Goal: Communication & Community: Answer question/provide support

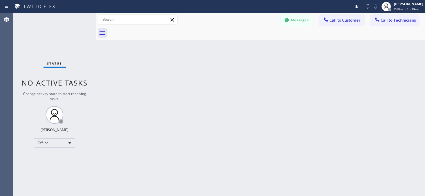
click at [51, 147] on div "Status No active tasks Change activity state to start receiving tasks. [PERSON_…" at bounding box center [54, 104] width 83 height 183
click at [49, 145] on div "Offline" at bounding box center [54, 142] width 41 height 9
drag, startPoint x: 48, startPoint y: 158, endPoint x: 52, endPoint y: 153, distance: 6.1
click at [48, 158] on li "Available" at bounding box center [54, 158] width 40 height 7
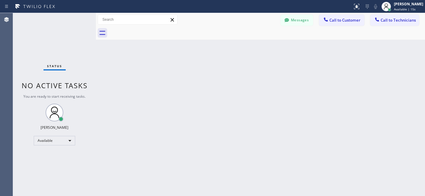
click at [327, 21] on icon at bounding box center [325, 19] width 4 height 4
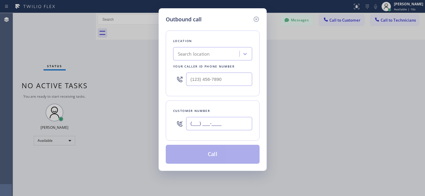
drag, startPoint x: 233, startPoint y: 130, endPoint x: 254, endPoint y: 109, distance: 29.9
click at [233, 130] on input "(___) ___-____" at bounding box center [219, 123] width 66 height 13
paste input "858) 337-4044"
type input "[PHONE_NUMBER]"
paste input "San Marcos Best Appliance"
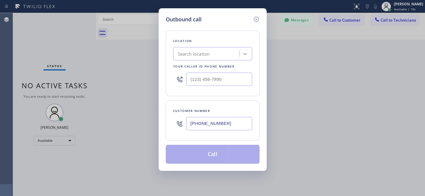
type input "San Marcos Best Appliance"
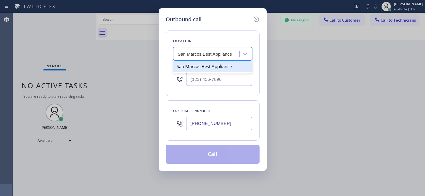
click at [202, 68] on div "San Marcos Best Appliance" at bounding box center [212, 66] width 79 height 11
type input "[PHONE_NUMBER]"
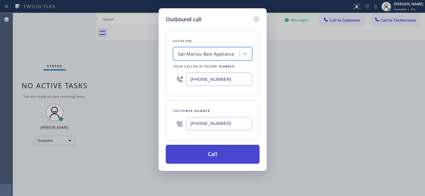
click at [226, 151] on button "Call" at bounding box center [213, 154] width 94 height 19
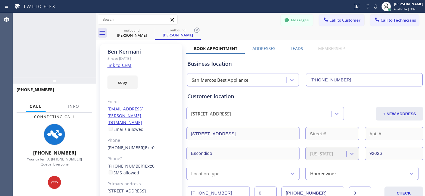
type input "[PHONE_NUMBER]"
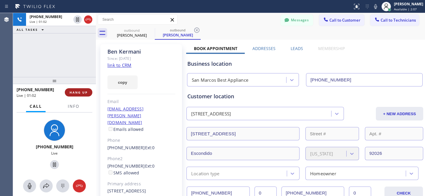
click at [85, 94] on span "HANG UP" at bounding box center [78, 92] width 18 height 4
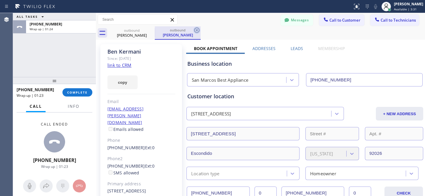
click at [196, 30] on icon at bounding box center [196, 30] width 7 height 7
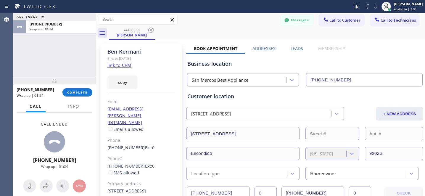
drag, startPoint x: 153, startPoint y: 30, endPoint x: 144, endPoint y: 35, distance: 11.0
click at [153, 30] on icon at bounding box center [150, 30] width 7 height 7
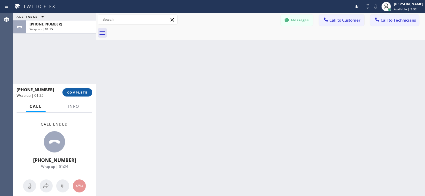
click at [78, 94] on span "COMPLETE" at bounding box center [77, 92] width 20 height 4
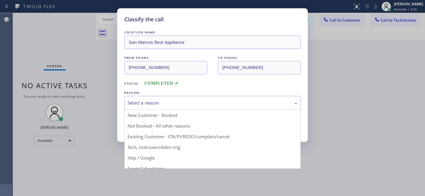
click at [150, 104] on div "Select a reason" at bounding box center [212, 102] width 170 height 7
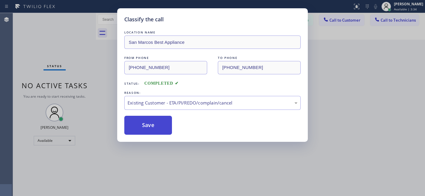
click at [150, 129] on button "Save" at bounding box center [148, 125] width 48 height 19
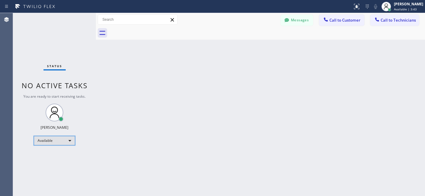
click at [57, 138] on div "Available" at bounding box center [54, 140] width 41 height 9
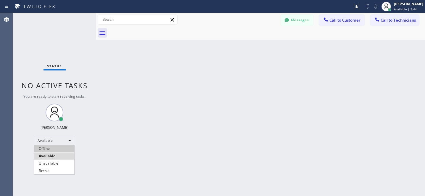
click at [50, 148] on li "Offline" at bounding box center [54, 148] width 40 height 7
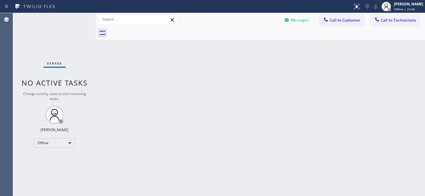
drag, startPoint x: 307, startPoint y: 17, endPoint x: 145, endPoint y: 70, distance: 171.0
click at [308, 17] on button "Messages" at bounding box center [296, 19] width 33 height 11
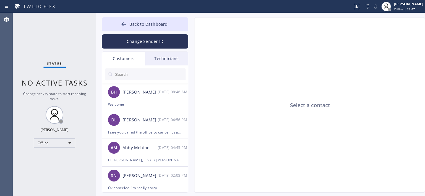
click at [144, 72] on input "text" at bounding box center [149, 74] width 71 height 12
paste input "FVR7RI"
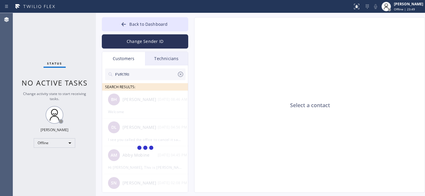
type input "FVR7RI"
click at [156, 73] on input "FVR7RI" at bounding box center [145, 74] width 62 height 12
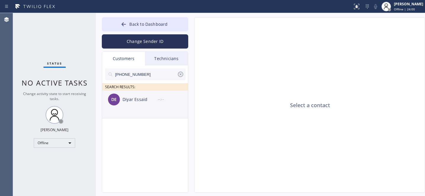
click at [136, 104] on div "DE Diyar Essaid --:--" at bounding box center [145, 99] width 86 height 18
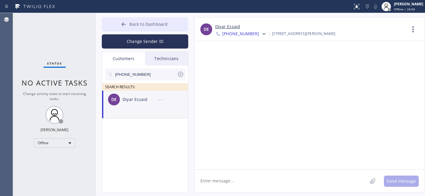
click at [120, 23] on button "Back to Dashboard" at bounding box center [145, 24] width 86 height 14
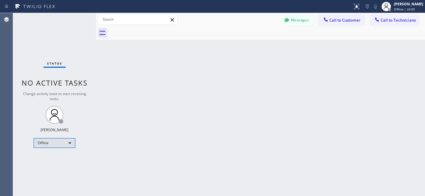
click at [56, 141] on div "Offline" at bounding box center [54, 142] width 41 height 9
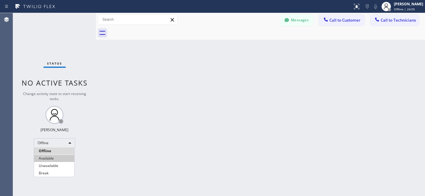
click at [48, 156] on li "Available" at bounding box center [54, 158] width 40 height 7
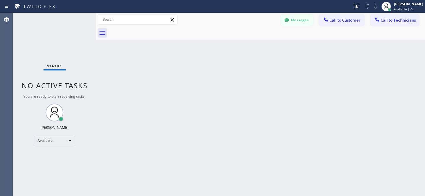
drag, startPoint x: 335, startPoint y: 20, endPoint x: 318, endPoint y: 39, distance: 25.5
click at [335, 20] on span "Call to Customer" at bounding box center [344, 19] width 31 height 5
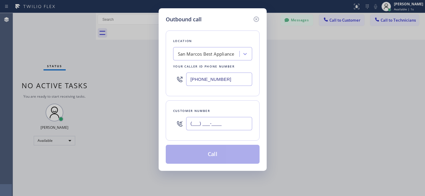
click at [234, 126] on input "(___) ___-____" at bounding box center [219, 123] width 66 height 13
paste input "650) 279-3640"
type input "[PHONE_NUMBER]"
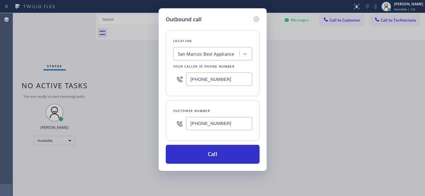
click at [200, 57] on div "San Marcos Best Appliance" at bounding box center [206, 54] width 56 height 7
paste input "Thermador Repair Group [GEOGRAPHIC_DATA]"
type input "Thermador Repair Group [GEOGRAPHIC_DATA]"
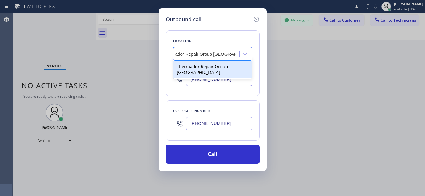
click at [197, 65] on div "Thermador Repair Group [GEOGRAPHIC_DATA]" at bounding box center [212, 69] width 79 height 17
type input "[PHONE_NUMBER]"
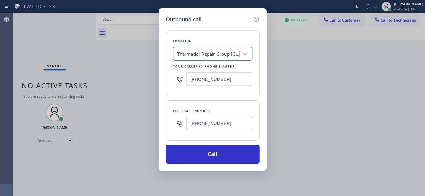
scroll to position [0, 1]
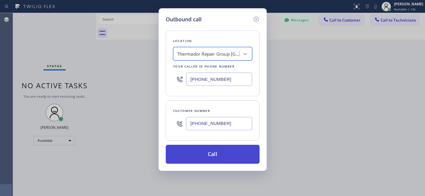
click at [236, 157] on button "Call" at bounding box center [213, 154] width 94 height 19
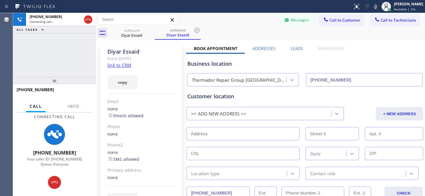
type input "[PHONE_NUMBER]"
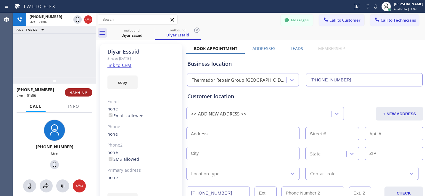
click at [84, 90] on span "HANG UP" at bounding box center [78, 92] width 18 height 4
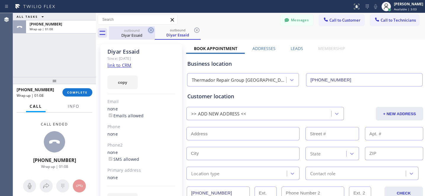
click at [150, 31] on icon at bounding box center [150, 30] width 7 height 7
click at [0, 0] on icon at bounding box center [0, 0] width 0 height 0
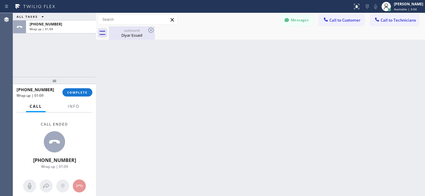
drag, startPoint x: 127, startPoint y: 30, endPoint x: 141, endPoint y: 30, distance: 14.8
click at [126, 30] on div "outbound" at bounding box center [131, 30] width 45 height 4
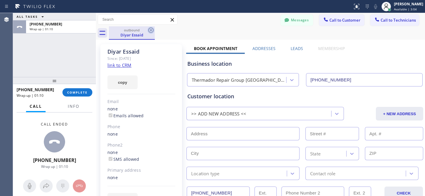
click at [154, 30] on icon at bounding box center [150, 30] width 7 height 7
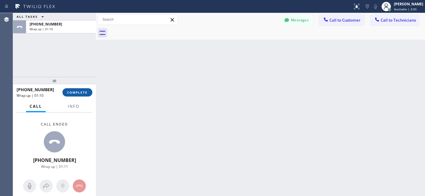
click at [85, 90] on span "COMPLETE" at bounding box center [77, 92] width 20 height 4
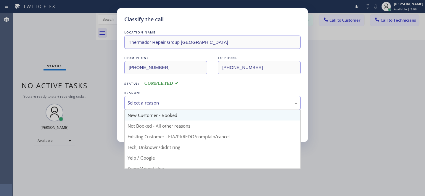
drag, startPoint x: 142, startPoint y: 105, endPoint x: 150, endPoint y: 114, distance: 12.1
click at [142, 105] on div "Select a reason" at bounding box center [212, 102] width 170 height 7
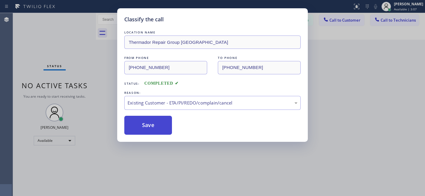
click at [150, 130] on button "Save" at bounding box center [148, 125] width 48 height 19
click at [52, 143] on div "Classify the call LOCATION NAME Thermador Repair Group Menlo Park FROM PHONE [P…" at bounding box center [212, 98] width 425 height 196
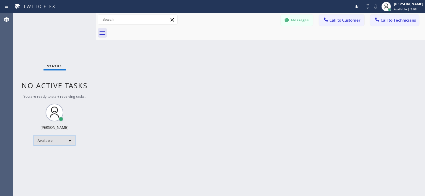
click at [51, 140] on div "Available" at bounding box center [54, 140] width 41 height 9
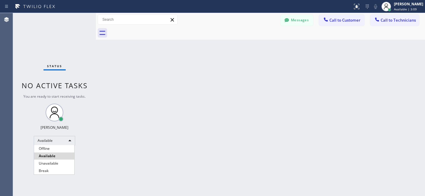
click at [49, 143] on div at bounding box center [212, 98] width 425 height 196
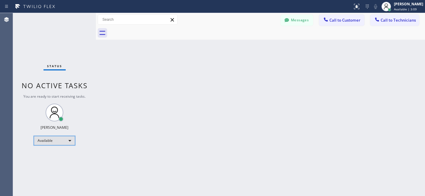
click at [47, 140] on div "Available" at bounding box center [54, 140] width 41 height 9
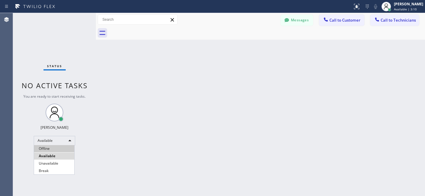
drag, startPoint x: 48, startPoint y: 149, endPoint x: 54, endPoint y: 147, distance: 6.3
click at [48, 149] on li "Offline" at bounding box center [54, 148] width 40 height 7
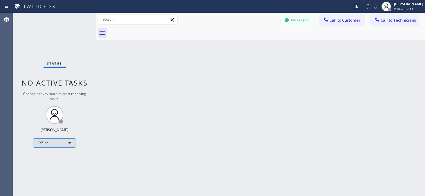
click at [59, 144] on div "Offline" at bounding box center [54, 142] width 41 height 9
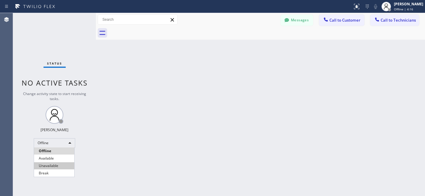
click at [50, 157] on li "Available" at bounding box center [54, 158] width 40 height 7
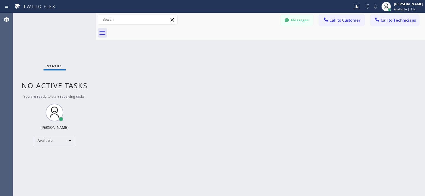
drag, startPoint x: 335, startPoint y: 21, endPoint x: 319, endPoint y: 26, distance: 16.6
click at [335, 21] on span "Call to Customer" at bounding box center [344, 19] width 31 height 5
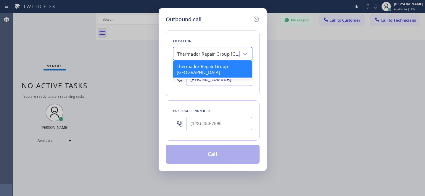
click at [216, 50] on div "Thermador Repair Group [GEOGRAPHIC_DATA]" at bounding box center [207, 54] width 64 height 10
paste input "[PHONE_NUMBER]"
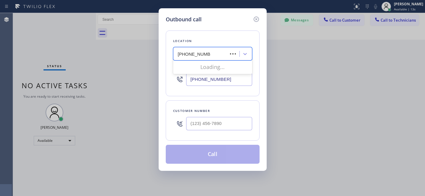
type input "[PHONE_NUMBER]"
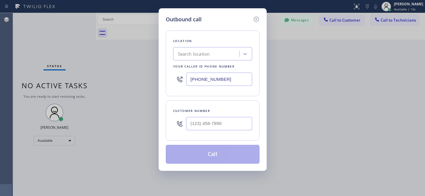
click at [223, 132] on div at bounding box center [219, 123] width 66 height 19
click at [226, 124] on input "(___) ___-____" at bounding box center [219, 123] width 66 height 13
paste input "516) 987-2010"
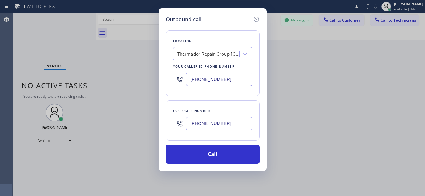
type input "[PHONE_NUMBER]"
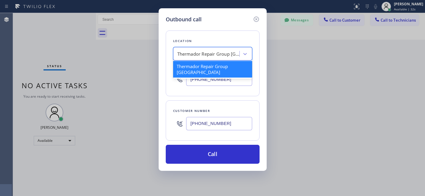
click at [210, 48] on div "Thermador Repair Group [GEOGRAPHIC_DATA]" at bounding box center [212, 53] width 79 height 13
paste input "SwiftFix Appliances"
type input "SwiftFix Appliances"
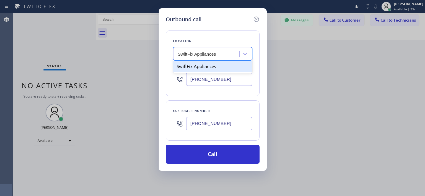
click at [212, 67] on div "SwiftFix Appliances" at bounding box center [212, 66] width 79 height 11
type input "[PHONE_NUMBER]"
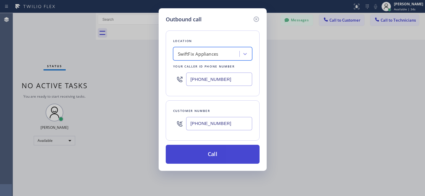
click at [238, 159] on button "Call" at bounding box center [213, 154] width 94 height 19
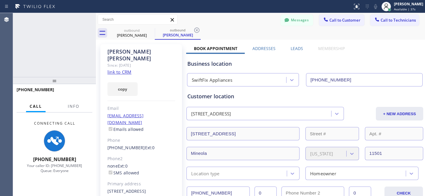
type input "[PHONE_NUMBER]"
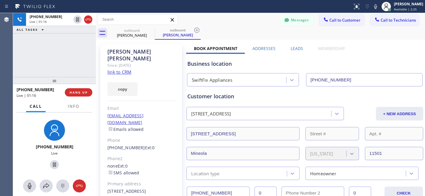
click at [233, 34] on div "outbound [PERSON_NAME] outbound [PERSON_NAME]" at bounding box center [267, 32] width 316 height 13
click at [82, 95] on button "HANG UP" at bounding box center [78, 92] width 27 height 8
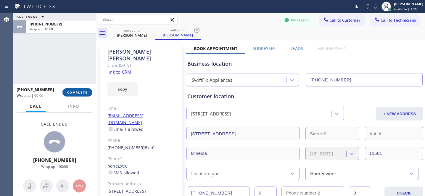
click at [84, 94] on span "COMPLETE" at bounding box center [77, 92] width 20 height 4
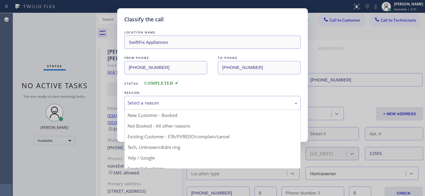
click at [225, 101] on div "Select a reason" at bounding box center [212, 102] width 170 height 7
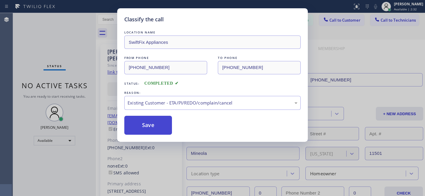
click at [164, 128] on button "Save" at bounding box center [148, 125] width 48 height 19
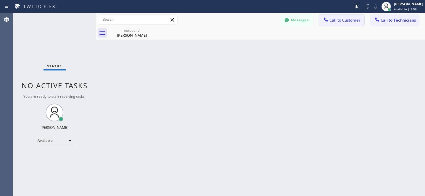
click at [346, 22] on span "Call to Customer" at bounding box center [344, 19] width 31 height 5
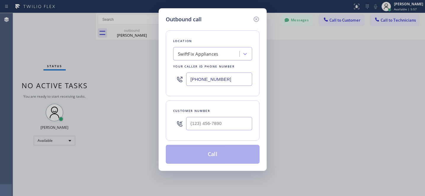
click at [219, 52] on div "SwiftFix Appliances" at bounding box center [207, 54] width 64 height 10
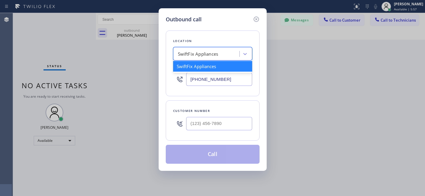
paste input "Rapid Home Service"
type input "Rapid Home Service"
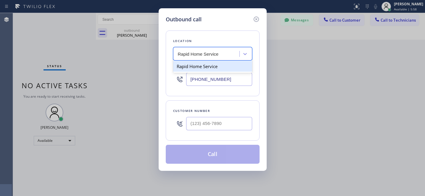
click at [194, 69] on div "Rapid Home Service" at bounding box center [212, 66] width 79 height 11
type input "[PHONE_NUMBER]"
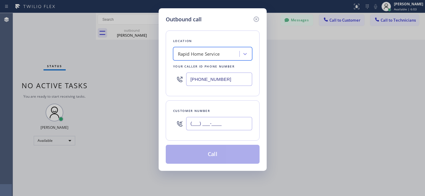
click at [212, 122] on input "(___) ___-____" at bounding box center [219, 123] width 66 height 13
paste input "323) 807-7568"
type input "[PHONE_NUMBER]"
click at [235, 158] on button "Call" at bounding box center [213, 154] width 94 height 19
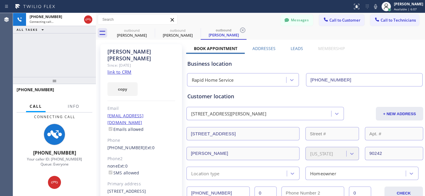
type input "[PHONE_NUMBER]"
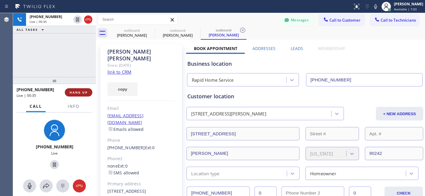
click at [76, 91] on span "HANG UP" at bounding box center [78, 92] width 18 height 4
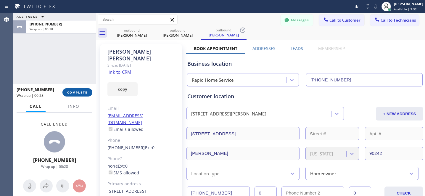
click at [83, 94] on span "COMPLETE" at bounding box center [77, 92] width 20 height 4
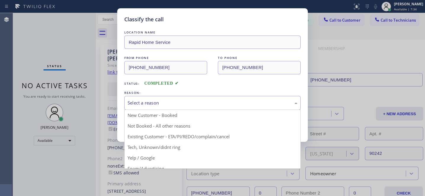
click at [176, 103] on div "Select a reason" at bounding box center [212, 102] width 170 height 7
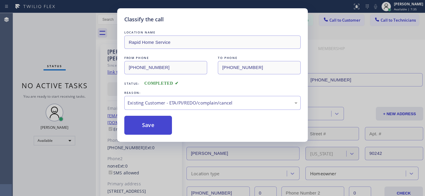
click at [156, 127] on button "Save" at bounding box center [148, 125] width 48 height 19
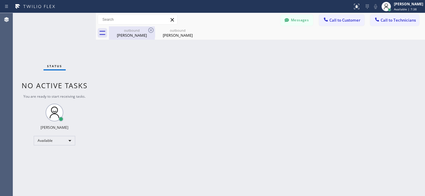
click at [136, 31] on div "outbound" at bounding box center [131, 30] width 45 height 4
type input "[PHONE_NUMBER]"
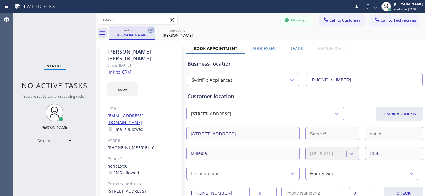
click at [150, 30] on icon at bounding box center [150, 30] width 7 height 7
type input "[PHONE_NUMBER]"
click at [152, 32] on icon at bounding box center [150, 29] width 5 height 5
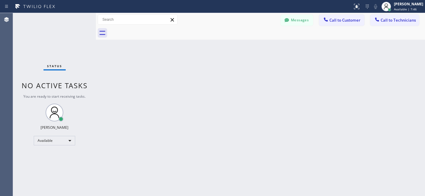
click at [333, 22] on span "Call to Customer" at bounding box center [344, 19] width 31 height 5
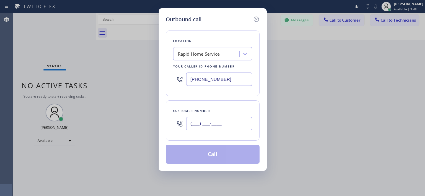
click at [232, 130] on input "(___) ___-____" at bounding box center [219, 123] width 66 height 13
paste input "516) 987-2010"
type input "[PHONE_NUMBER]"
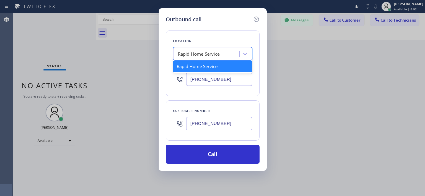
click at [211, 54] on div "Rapid Home Service" at bounding box center [199, 54] width 42 height 7
paste input "SwiftFix Appliances"
type input "SwiftFix Appliances"
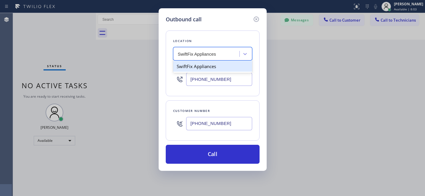
click at [206, 67] on div "SwiftFix Appliances" at bounding box center [212, 66] width 79 height 11
type input "[PHONE_NUMBER]"
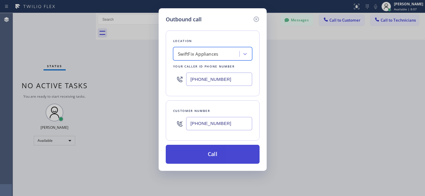
click at [242, 155] on button "Call" at bounding box center [213, 154] width 94 height 19
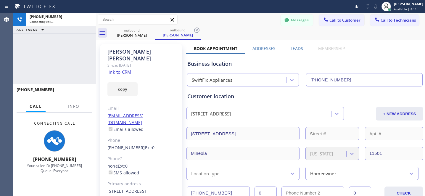
type input "[PHONE_NUMBER]"
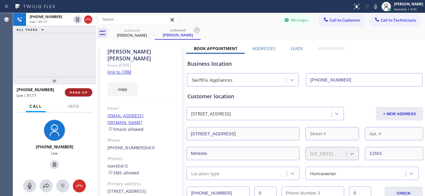
click at [79, 92] on span "HANG UP" at bounding box center [78, 92] width 18 height 4
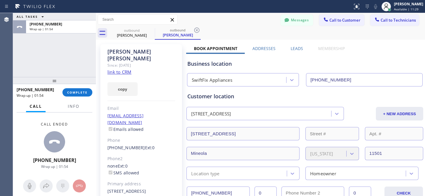
drag, startPoint x: 198, startPoint y: 28, endPoint x: 161, endPoint y: 32, distance: 37.2
click at [198, 28] on icon at bounding box center [196, 30] width 7 height 7
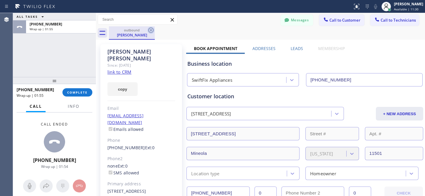
click at [151, 31] on icon at bounding box center [150, 30] width 7 height 7
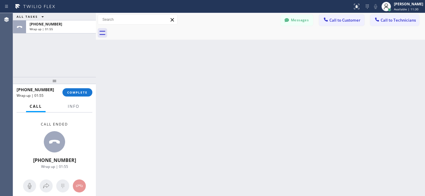
click at [88, 96] on div "[PHONE_NUMBER] Wrap up | 01:55 COMPLETE" at bounding box center [55, 92] width 76 height 15
click at [88, 95] on button "COMPLETE" at bounding box center [77, 92] width 30 height 8
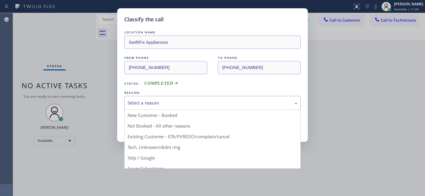
click at [164, 108] on div "Select a reason" at bounding box center [212, 103] width 176 height 14
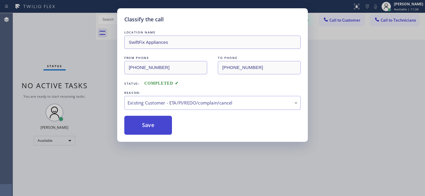
click at [164, 128] on button "Save" at bounding box center [148, 125] width 48 height 19
click at [46, 141] on div "Classify the call LOCATION NAME SwiftFix Appliances FROM PHONE [PHONE_NUMBER] T…" at bounding box center [212, 98] width 425 height 196
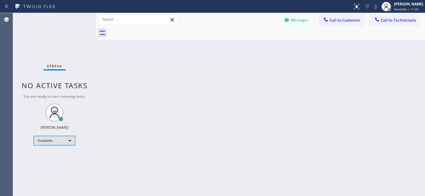
click at [53, 140] on div "Available" at bounding box center [54, 140] width 41 height 9
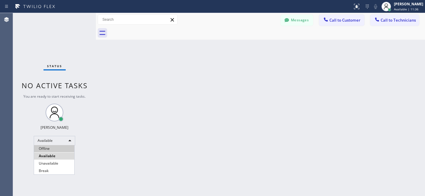
click at [49, 147] on li "Offline" at bounding box center [54, 148] width 40 height 7
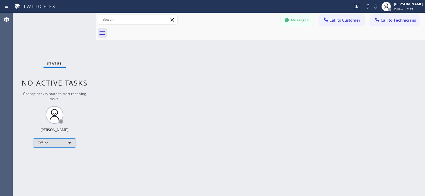
click at [54, 144] on div "Offline" at bounding box center [54, 142] width 41 height 9
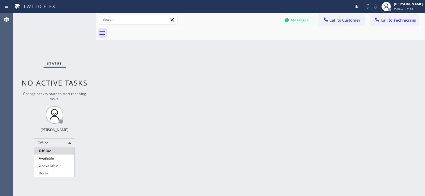
drag, startPoint x: 53, startPoint y: 156, endPoint x: 63, endPoint y: 150, distance: 11.7
click at [53, 156] on li "Available" at bounding box center [54, 158] width 40 height 7
click at [337, 20] on span "Call to Customer" at bounding box center [344, 19] width 31 height 5
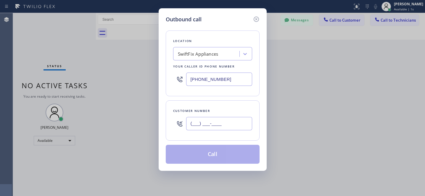
click at [224, 122] on input "(___) ___-____" at bounding box center [219, 123] width 66 height 13
paste input "805) 245-4702"
type input "[PHONE_NUMBER]"
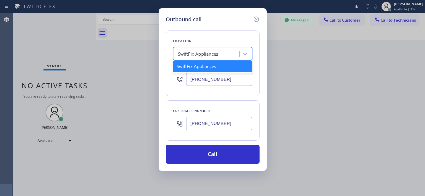
click at [208, 59] on div "SwiftFix Appliances" at bounding box center [207, 54] width 64 height 10
paste input "Jenn-Air [PERSON_NAME] Masters"
type input "Jenn-Air [PERSON_NAME] Masters"
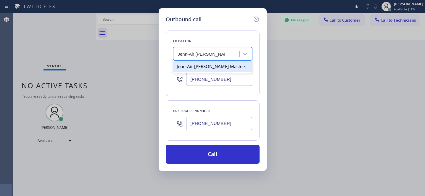
click at [196, 68] on div "Jenn-Air [PERSON_NAME] Masters" at bounding box center [212, 66] width 79 height 11
type input "[PHONE_NUMBER]"
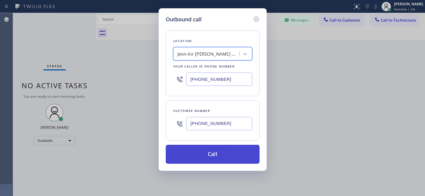
click at [238, 159] on button "Call" at bounding box center [213, 154] width 94 height 19
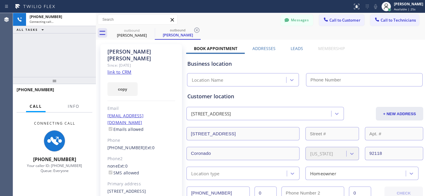
type input "[PHONE_NUMBER]"
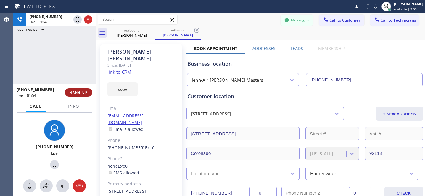
click at [80, 92] on span "HANG UP" at bounding box center [78, 92] width 18 height 4
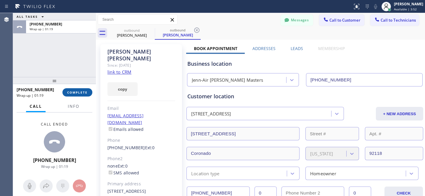
drag, startPoint x: 80, startPoint y: 93, endPoint x: 88, endPoint y: 90, distance: 8.2
click at [81, 93] on span "COMPLETE" at bounding box center [77, 92] width 20 height 4
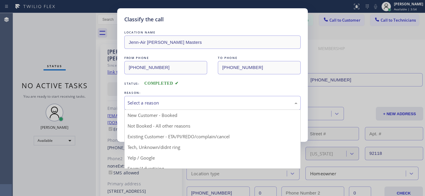
click at [206, 106] on div "Select a reason" at bounding box center [212, 102] width 170 height 7
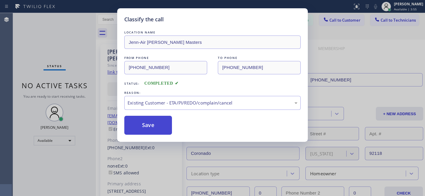
click at [166, 128] on button "Save" at bounding box center [148, 125] width 48 height 19
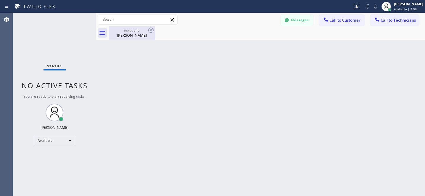
click at [122, 34] on div "[PERSON_NAME]" at bounding box center [131, 35] width 45 height 5
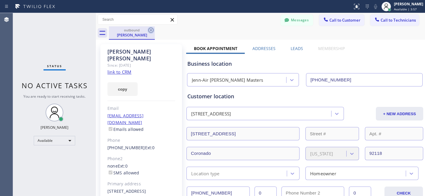
click at [148, 31] on icon at bounding box center [150, 30] width 7 height 7
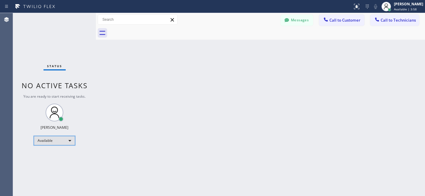
click at [58, 138] on div "Available" at bounding box center [54, 140] width 41 height 9
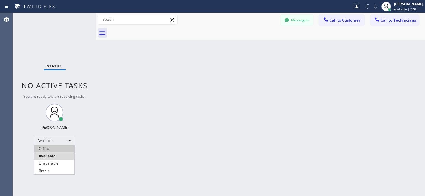
click at [54, 145] on li "Offline" at bounding box center [54, 148] width 40 height 7
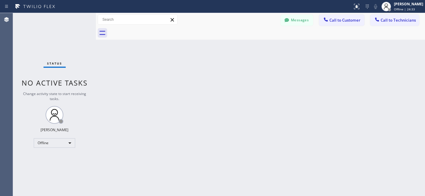
click at [49, 150] on div "Status No active tasks Change activity state to start receiving tasks. [PERSON_…" at bounding box center [54, 104] width 83 height 183
click at [52, 144] on div "Offline" at bounding box center [54, 142] width 41 height 9
drag, startPoint x: 48, startPoint y: 157, endPoint x: 63, endPoint y: 154, distance: 15.4
click at [48, 157] on li "Available" at bounding box center [54, 158] width 40 height 7
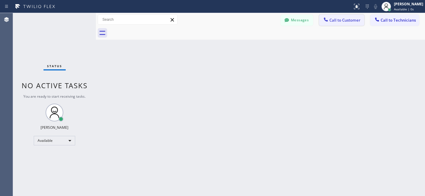
click at [340, 24] on button "Call to Customer" at bounding box center [341, 19] width 45 height 11
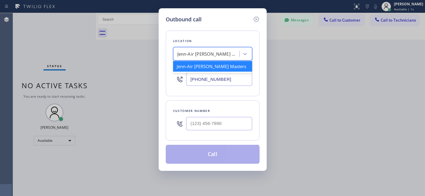
click at [214, 54] on div "Jenn-Air [PERSON_NAME] Masters" at bounding box center [208, 54] width 62 height 7
paste input "EverFix Solutions"
type input "EverFix Solutions"
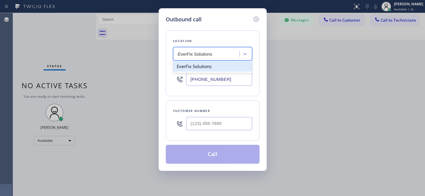
drag, startPoint x: 190, startPoint y: 67, endPoint x: 200, endPoint y: 60, distance: 12.8
click at [190, 67] on div "EverFix Solutions" at bounding box center [212, 66] width 79 height 11
type input "[PHONE_NUMBER]"
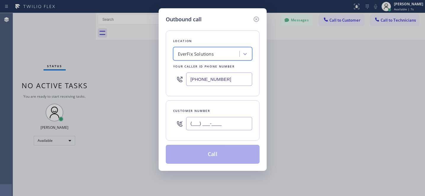
click at [231, 130] on input "(___) ___-____" at bounding box center [219, 123] width 66 height 13
paste input "323) 627-0725"
type input "[PHONE_NUMBER]"
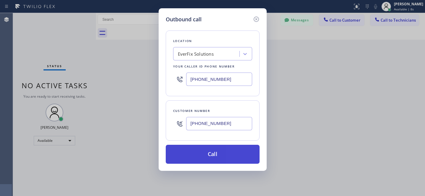
click at [221, 154] on button "Call" at bounding box center [213, 154] width 94 height 19
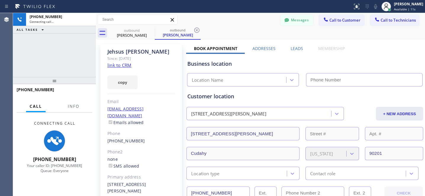
type input "[PHONE_NUMBER]"
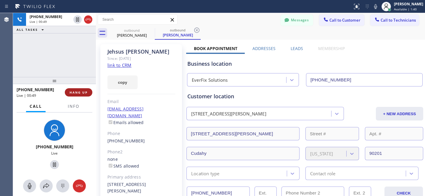
click at [86, 94] on span "HANG UP" at bounding box center [78, 92] width 18 height 4
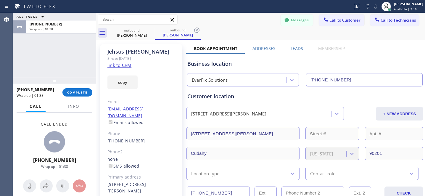
click at [195, 30] on icon at bounding box center [196, 30] width 7 height 7
drag, startPoint x: 152, startPoint y: 30, endPoint x: 142, endPoint y: 41, distance: 14.4
click at [152, 30] on icon at bounding box center [150, 30] width 7 height 7
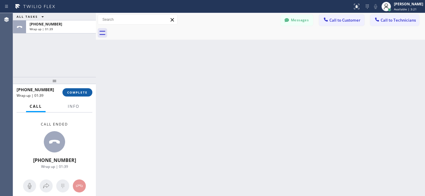
click at [73, 95] on button "COMPLETE" at bounding box center [77, 92] width 30 height 8
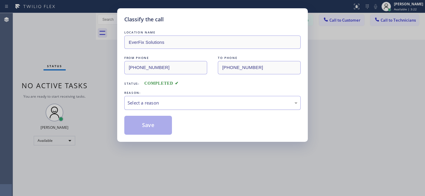
click at [151, 105] on div "Select a reason" at bounding box center [212, 102] width 170 height 7
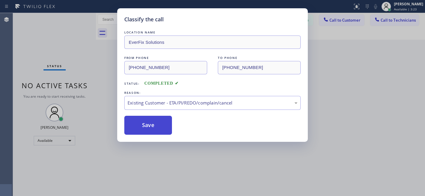
click at [151, 130] on button "Save" at bounding box center [148, 125] width 48 height 19
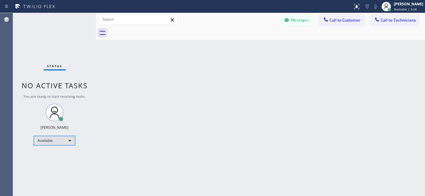
click at [55, 136] on div "Available" at bounding box center [54, 140] width 41 height 9
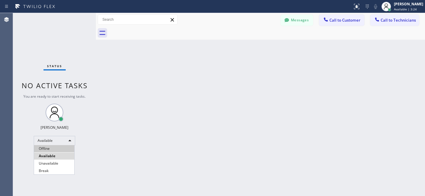
click at [53, 147] on li "Offline" at bounding box center [54, 148] width 40 height 7
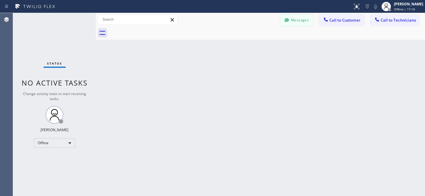
click at [301, 22] on button "Messages" at bounding box center [296, 19] width 33 height 11
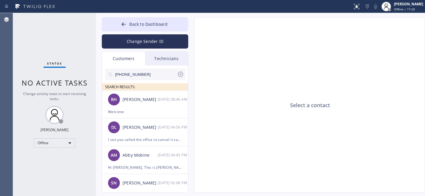
click at [160, 75] on input "[PHONE_NUMBER]" at bounding box center [145, 74] width 62 height 12
paste input "310) 704-365"
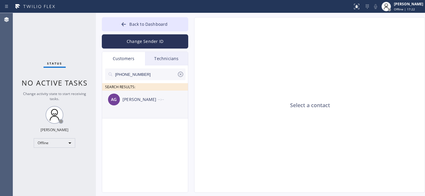
type input "[PHONE_NUMBER]"
click at [136, 103] on div "AG [PERSON_NAME] --:--" at bounding box center [145, 99] width 86 height 18
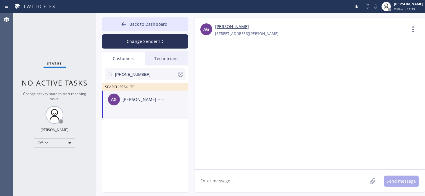
click at [231, 174] on textarea at bounding box center [280, 180] width 173 height 23
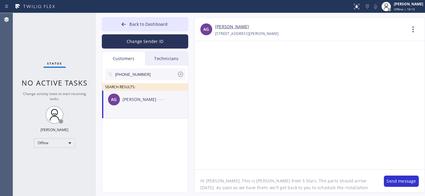
type textarea "Hi [PERSON_NAME], This is [PERSON_NAME] from 5 Stars. The parts should arrive […"
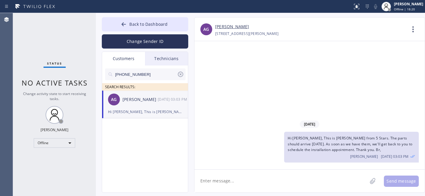
click at [180, 75] on icon at bounding box center [180, 74] width 7 height 7
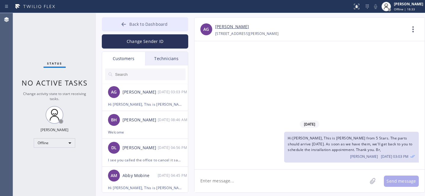
click at [131, 22] on span "Back to Dashboard" at bounding box center [148, 24] width 38 height 6
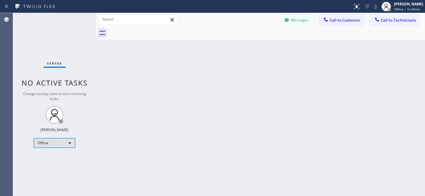
click at [49, 142] on div "Offline" at bounding box center [54, 142] width 41 height 9
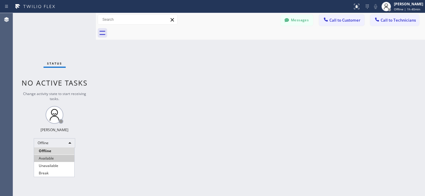
click at [51, 157] on li "Available" at bounding box center [54, 158] width 40 height 7
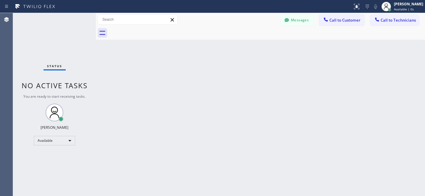
click at [389, 22] on span "Call to Technicians" at bounding box center [397, 19] width 35 height 5
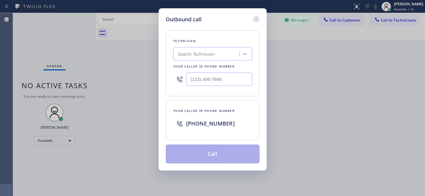
click at [196, 56] on div "Search Technician" at bounding box center [196, 54] width 37 height 7
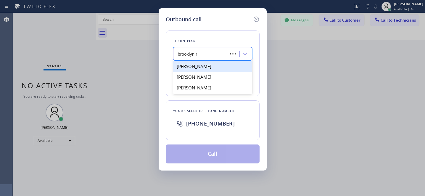
type input "brooklyn ru"
click at [199, 67] on div "[PERSON_NAME]" at bounding box center [212, 66] width 79 height 11
type input "[PHONE_NUMBER]"
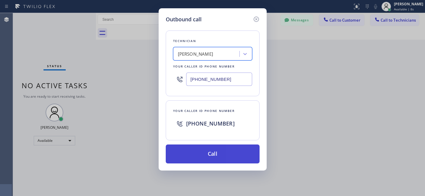
click at [229, 148] on button "Call" at bounding box center [213, 153] width 94 height 19
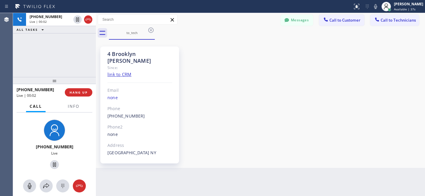
click at [81, 97] on div "[PHONE_NUMBER] Live | 00:02 HANG UP" at bounding box center [55, 92] width 76 height 15
click at [83, 93] on span "HANG UP" at bounding box center [78, 92] width 18 height 4
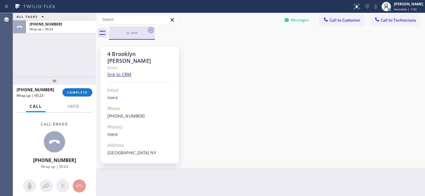
click at [152, 31] on icon at bounding box center [150, 30] width 7 height 7
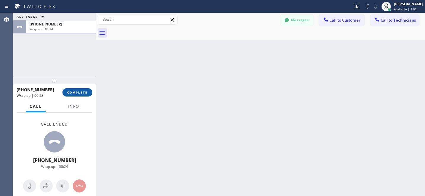
click at [82, 92] on span "COMPLETE" at bounding box center [77, 92] width 20 height 4
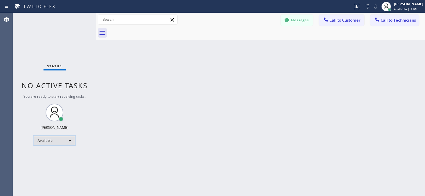
click at [51, 140] on div "Available" at bounding box center [54, 140] width 41 height 9
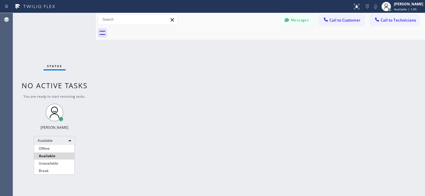
drag, startPoint x: 47, startPoint y: 149, endPoint x: 72, endPoint y: 120, distance: 37.7
click at [46, 148] on li "Offline" at bounding box center [54, 148] width 40 height 7
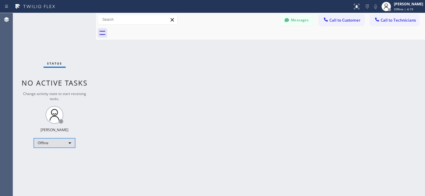
click at [56, 141] on div "Offline" at bounding box center [54, 142] width 41 height 9
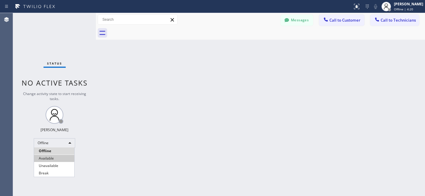
click at [53, 155] on li "Available" at bounding box center [54, 158] width 40 height 7
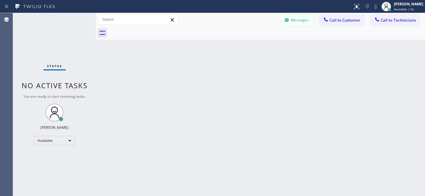
click at [297, 22] on button "Messages" at bounding box center [296, 19] width 33 height 11
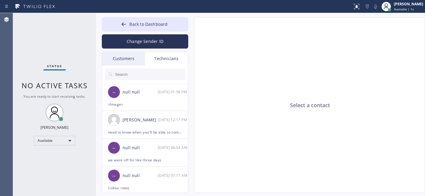
click at [126, 58] on div "Customers" at bounding box center [123, 59] width 43 height 14
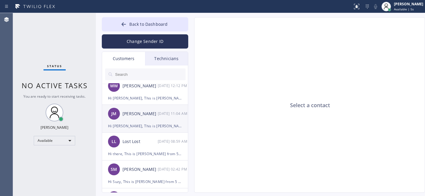
scroll to position [173, 0]
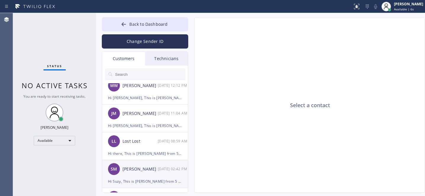
click at [138, 173] on div "SM [PERSON_NAME] [DATE] 02:42 PM" at bounding box center [145, 169] width 86 height 18
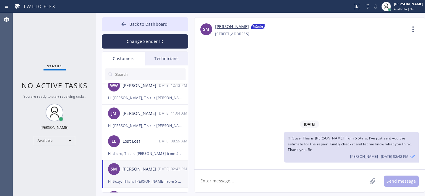
click at [214, 27] on div "SM [PERSON_NAME] [PHONE_NUMBER] Choose phone number [PHONE_NUMBER] [STREET_ADDR…" at bounding box center [309, 30] width 230 height 14
click at [219, 27] on link "[PERSON_NAME]" at bounding box center [232, 26] width 34 height 7
click at [139, 27] on button "Back to Dashboard" at bounding box center [145, 24] width 86 height 14
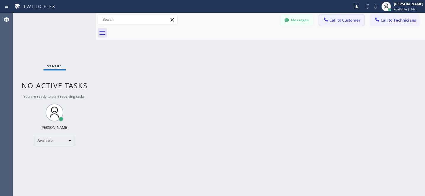
click at [329, 20] on span "Call to Customer" at bounding box center [344, 19] width 31 height 5
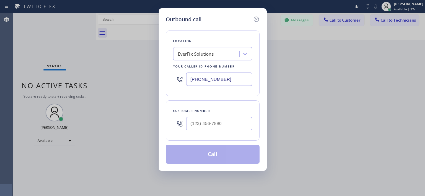
click at [206, 62] on div "Location EverFix Solutions Your caller id phone number [PHONE_NUMBER]" at bounding box center [213, 63] width 94 height 66
click at [208, 58] on div "EverFix Solutions" at bounding box center [207, 54] width 64 height 10
paste input "Viking Repair Service"
type input "Viking Repair Service"
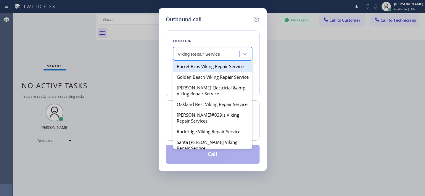
click at [197, 68] on div "Barret Bros Viking Repair Service" at bounding box center [212, 66] width 79 height 11
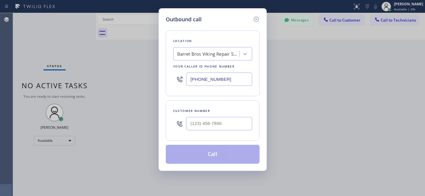
drag, startPoint x: 219, startPoint y: 76, endPoint x: 226, endPoint y: 78, distance: 7.4
click at [219, 77] on input "[PHONE_NUMBER]" at bounding box center [219, 78] width 66 height 13
click at [226, 79] on input "[PHONE_NUMBER]" at bounding box center [219, 78] width 66 height 13
paste input "855) 731-4952"
type input "[PHONE_NUMBER]"
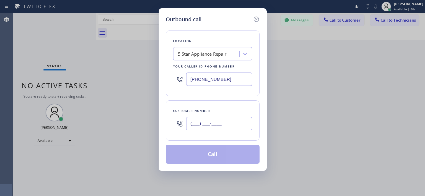
click at [228, 130] on input "(___) ___-____" at bounding box center [219, 123] width 66 height 13
paste input "949) 230-8041"
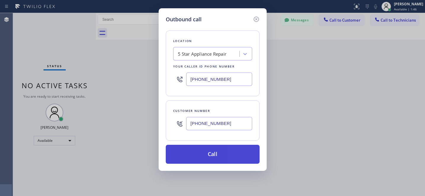
type input "[PHONE_NUMBER]"
click at [220, 147] on button "Call" at bounding box center [213, 154] width 94 height 19
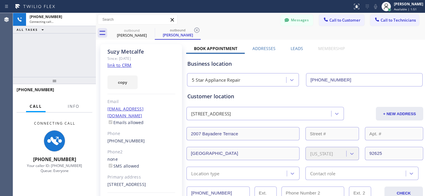
type input "[PHONE_NUMBER]"
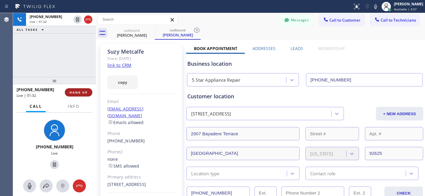
click at [83, 94] on button "HANG UP" at bounding box center [78, 92] width 27 height 8
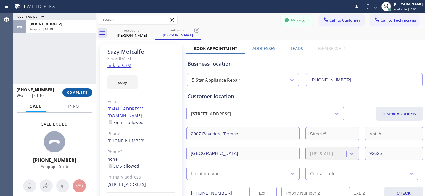
click at [78, 92] on span "COMPLETE" at bounding box center [77, 92] width 20 height 4
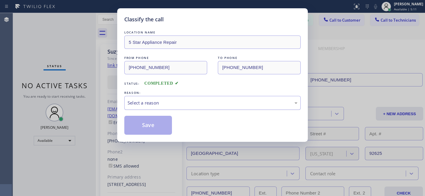
click at [176, 105] on div "Select a reason" at bounding box center [212, 102] width 170 height 7
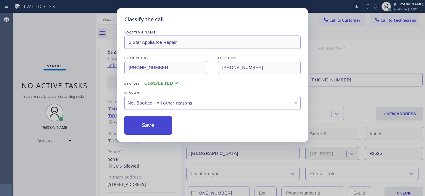
click at [152, 124] on button "Save" at bounding box center [148, 125] width 48 height 19
click at [50, 140] on div "Classify the call LOCATION NAME 5 Star Appliance Repair FROM PHONE [PHONE_NUMBE…" at bounding box center [212, 98] width 425 height 196
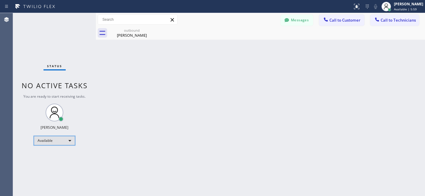
click at [54, 142] on div "Available" at bounding box center [54, 140] width 41 height 9
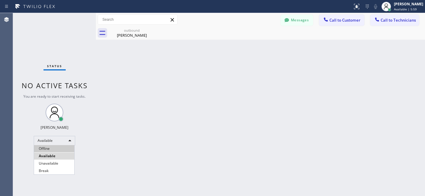
click at [50, 150] on li "Offline" at bounding box center [54, 148] width 40 height 7
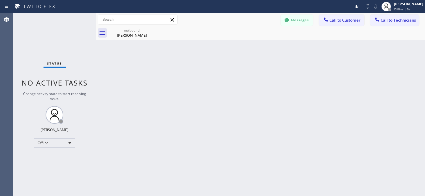
drag, startPoint x: 135, startPoint y: 36, endPoint x: 156, endPoint y: 34, distance: 21.4
click at [135, 36] on div "[PERSON_NAME]" at bounding box center [131, 35] width 45 height 5
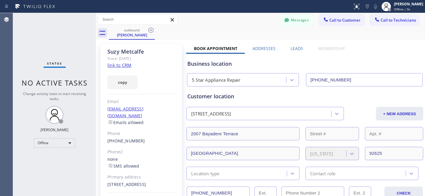
click at [151, 31] on icon at bounding box center [150, 30] width 7 height 7
